Goal: Task Accomplishment & Management: Use online tool/utility

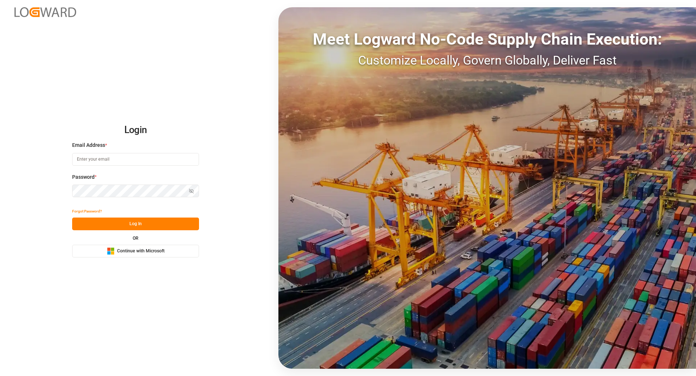
click at [165, 251] on button "Microsoft Logo Continue with Microsoft" at bounding box center [135, 251] width 127 height 13
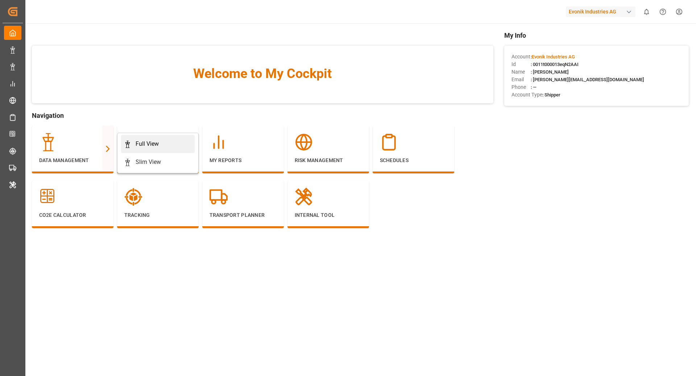
click at [157, 146] on div "Full View" at bounding box center [146, 143] width 23 height 9
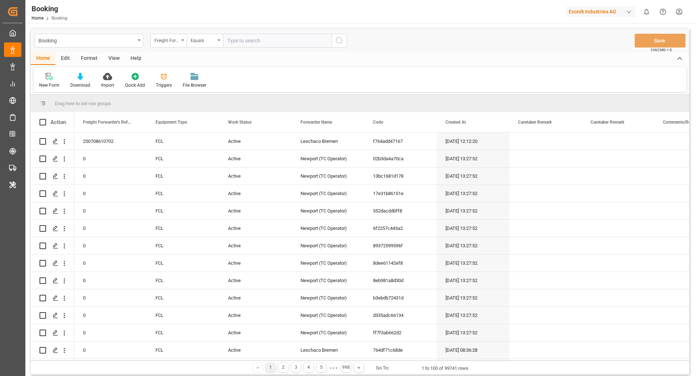
click at [82, 51] on div "Booking Freight Forwarder's Reference No. Equals Save Ctrl/CMD + S" at bounding box center [360, 41] width 658 height 24
click at [82, 57] on div "Format" at bounding box center [89, 59] width 28 height 12
click at [55, 78] on div at bounding box center [49, 76] width 21 height 8
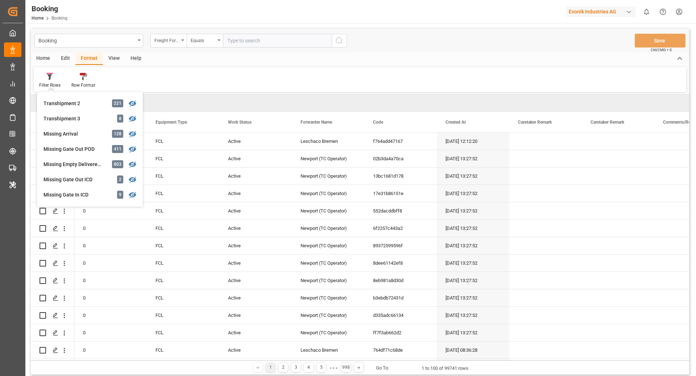
scroll to position [261, 0]
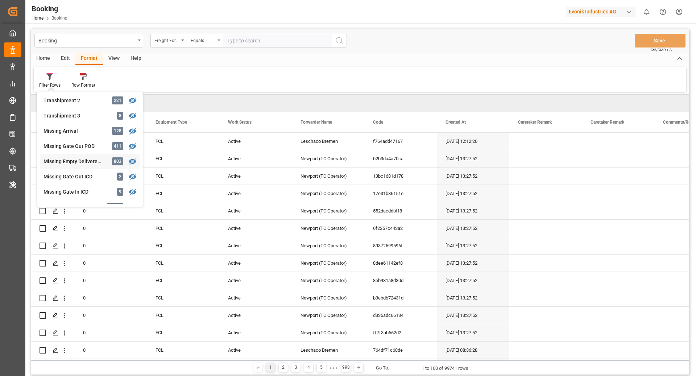
click at [92, 162] on div "Missing Empty Delivered Depot" at bounding box center [74, 162] width 63 height 8
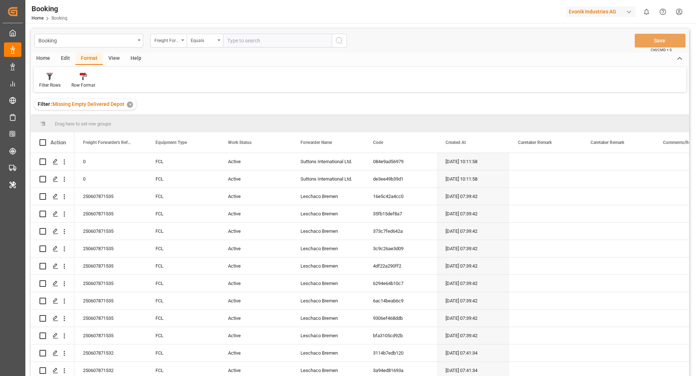
click at [110, 59] on div "View" at bounding box center [114, 59] width 22 height 12
click at [55, 81] on div "Default" at bounding box center [46, 80] width 25 height 16
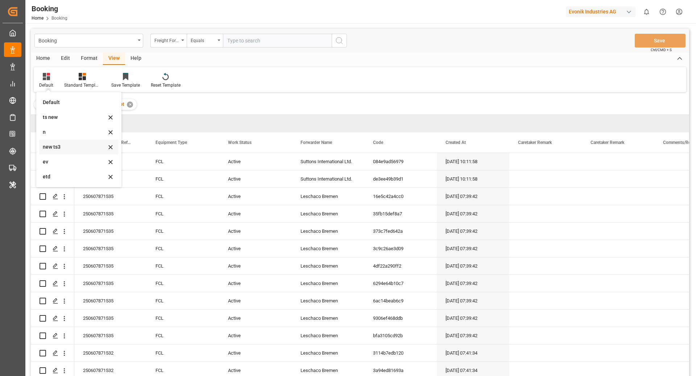
click at [82, 153] on div "new ts3" at bounding box center [78, 146] width 79 height 15
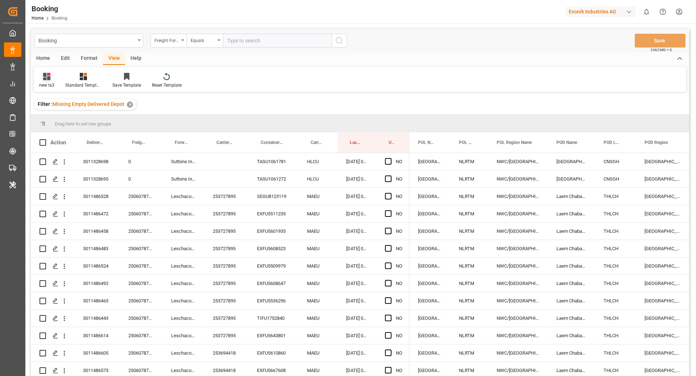
click at [49, 84] on div "new ts3" at bounding box center [46, 85] width 15 height 7
click at [71, 164] on div "ev" at bounding box center [74, 162] width 63 height 8
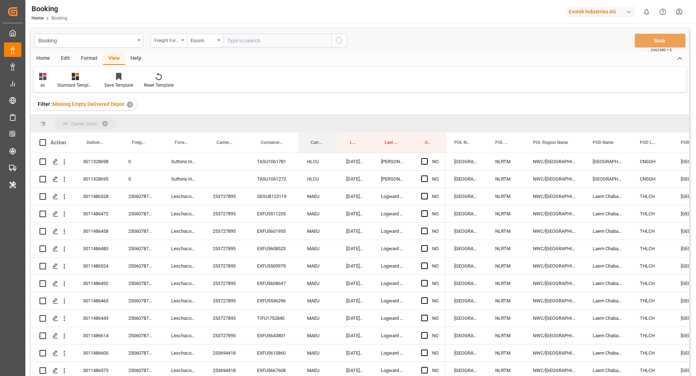
drag, startPoint x: 313, startPoint y: 143, endPoint x: 313, endPoint y: 126, distance: 16.3
